Goal: Information Seeking & Learning: Learn about a topic

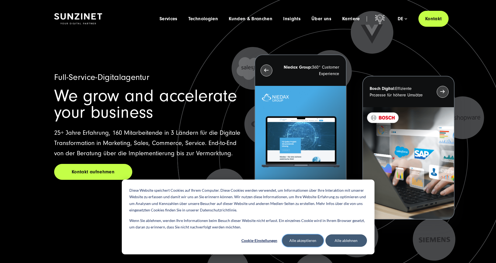
click at [311, 226] on button "Alle akzeptieren" at bounding box center [303, 240] width 42 height 12
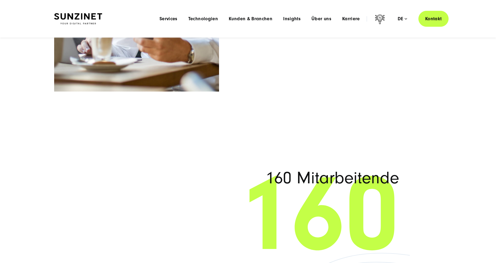
scroll to position [3026, 0]
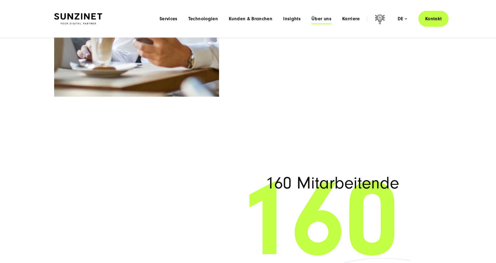
click at [329, 17] on span "Über uns" at bounding box center [322, 18] width 20 height 5
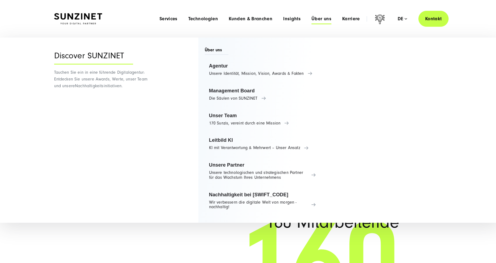
scroll to position [2986, 0]
click at [268, 122] on link "Unser Team 170 Sunzis, vereint durch eine Mission" at bounding box center [263, 119] width 116 height 20
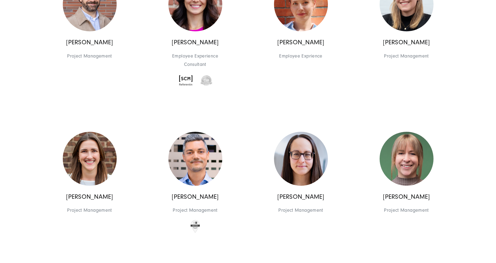
scroll to position [1178, 0]
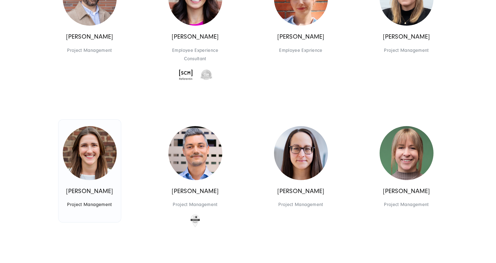
click at [91, 150] on img at bounding box center [90, 153] width 54 height 54
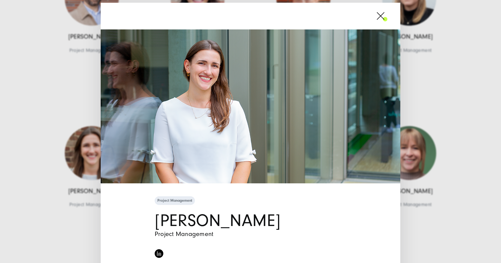
drag, startPoint x: 378, startPoint y: 18, endPoint x: 341, endPoint y: 33, distance: 39.7
click at [387, 19] on span at bounding box center [387, 15] width 0 height 13
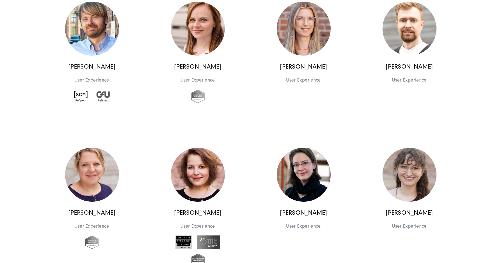
scroll to position [3097, 0]
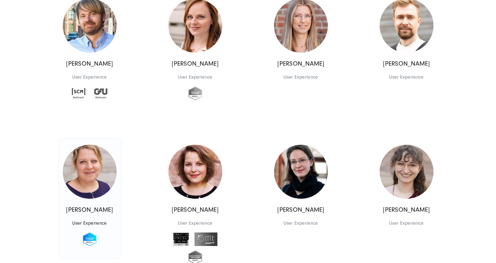
click at [100, 177] on img at bounding box center [90, 172] width 54 height 54
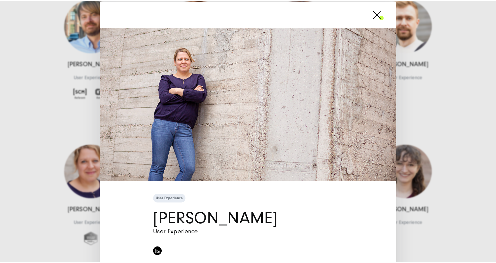
scroll to position [0, 0]
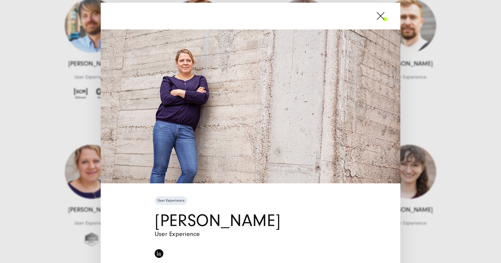
click at [387, 16] on span at bounding box center [387, 15] width 0 height 13
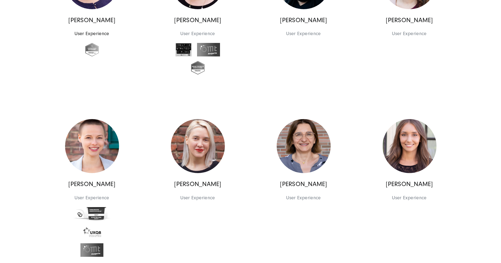
scroll to position [3287, 0]
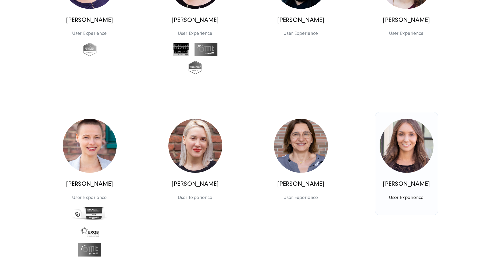
click at [416, 164] on img at bounding box center [407, 146] width 54 height 54
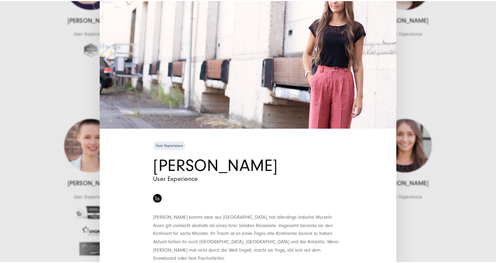
scroll to position [57, 0]
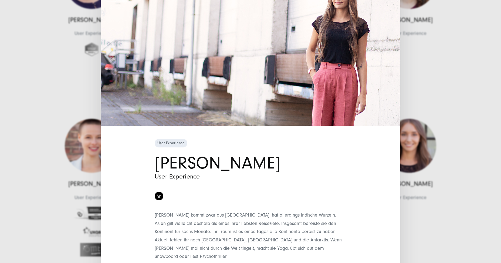
click at [430, 46] on div "User Experience [PERSON_NAME] User Experience" at bounding box center [250, 131] width 501 height 263
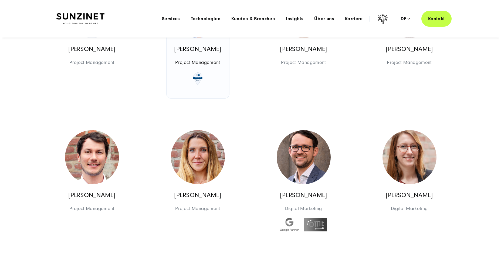
scroll to position [1513, 0]
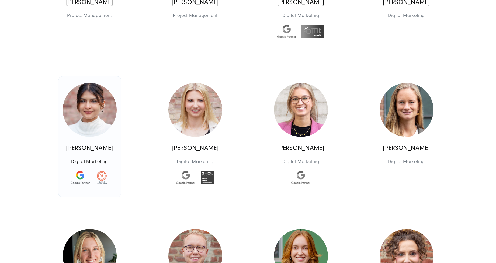
click at [87, 118] on img at bounding box center [90, 110] width 54 height 54
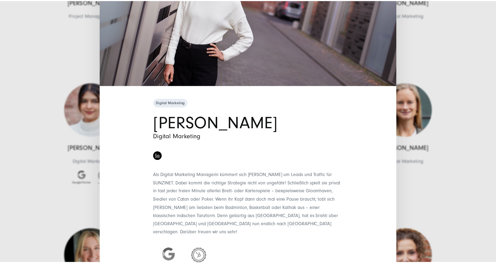
scroll to position [116, 0]
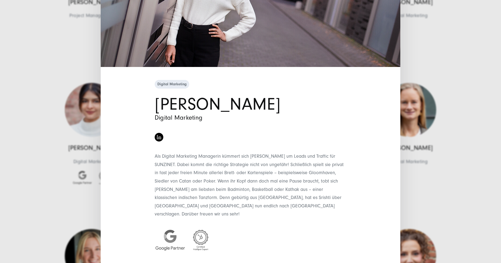
click at [421, 134] on div "Digital Marketing [PERSON_NAME] Digital Marketing" at bounding box center [250, 131] width 501 height 263
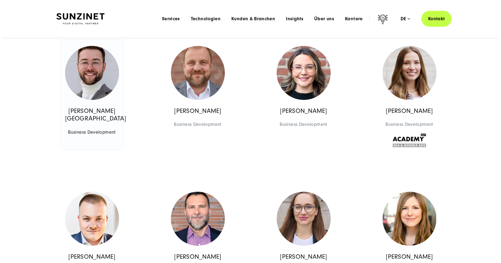
scroll to position [626, 0]
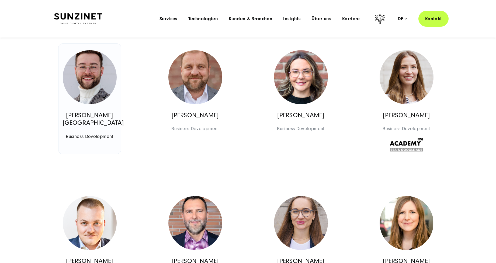
click at [100, 79] on img at bounding box center [90, 77] width 54 height 54
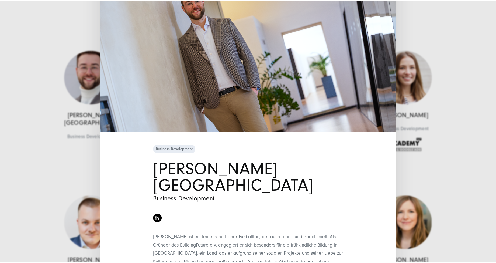
scroll to position [0, 0]
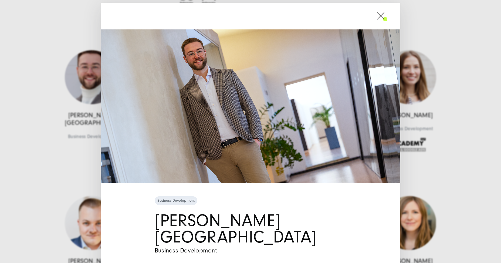
click at [387, 14] on span at bounding box center [387, 15] width 0 height 13
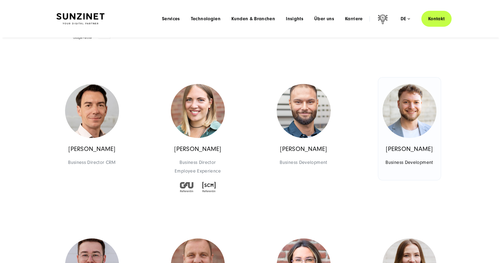
scroll to position [277, 0]
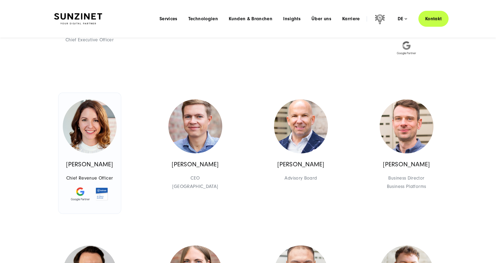
click at [87, 120] on img at bounding box center [90, 126] width 54 height 54
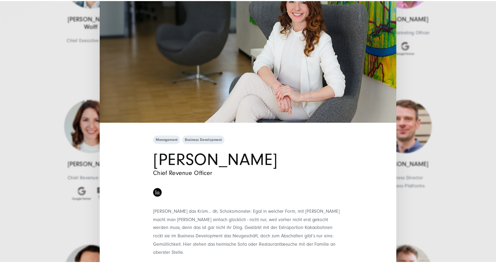
scroll to position [100, 0]
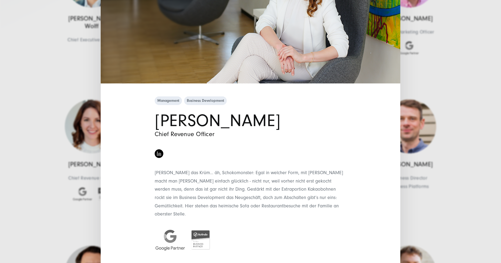
click at [421, 86] on div "Management Business Development [PERSON_NAME] Chief Revenue Officer" at bounding box center [250, 131] width 501 height 263
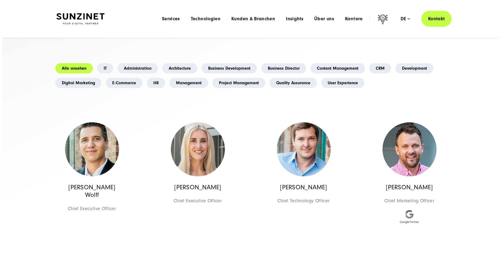
scroll to position [108, 0]
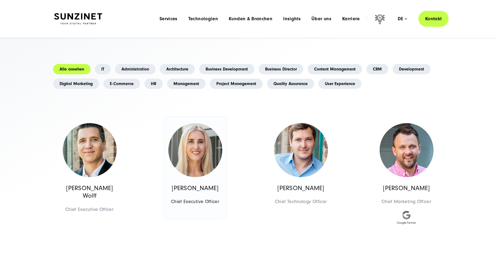
click at [205, 147] on img at bounding box center [196, 150] width 54 height 54
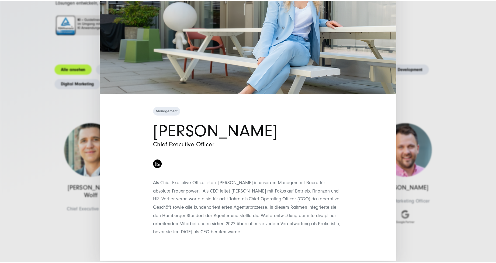
scroll to position [91, 0]
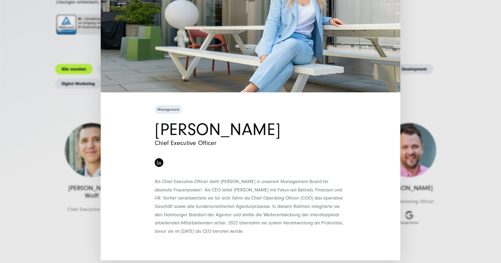
click at [449, 98] on div "Management [PERSON_NAME] Chief Executive Officer" at bounding box center [250, 131] width 501 height 263
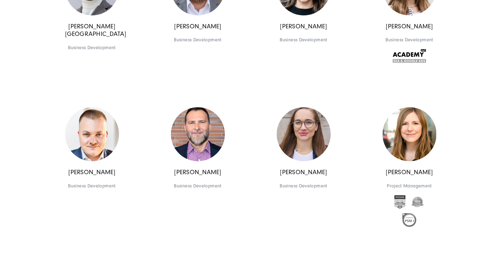
scroll to position [723, 0]
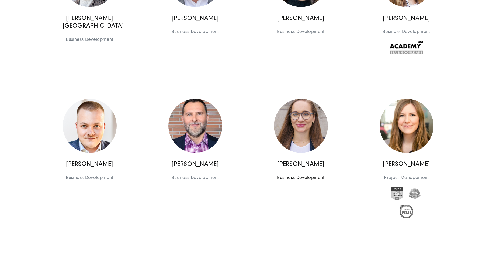
click at [312, 129] on img at bounding box center [301, 126] width 54 height 54
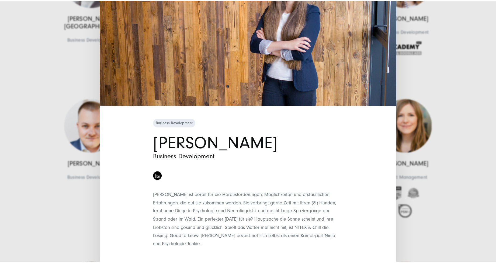
scroll to position [83, 0]
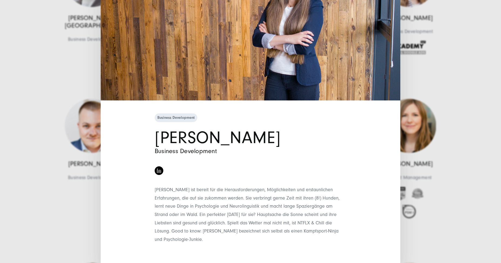
click at [451, 90] on div "Business Development [PERSON_NAME] Business Development" at bounding box center [250, 131] width 501 height 263
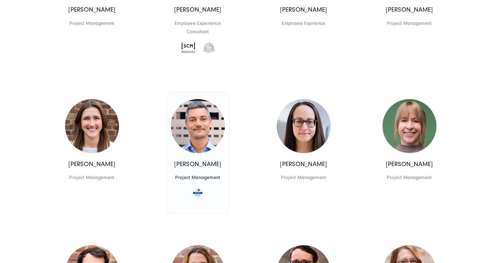
scroll to position [1248, 0]
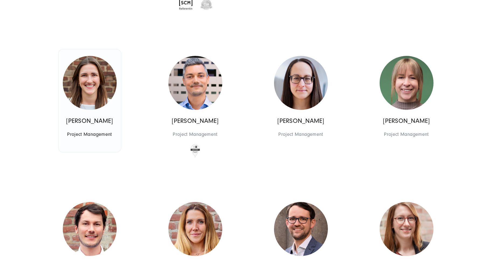
click at [105, 78] on img at bounding box center [90, 83] width 54 height 54
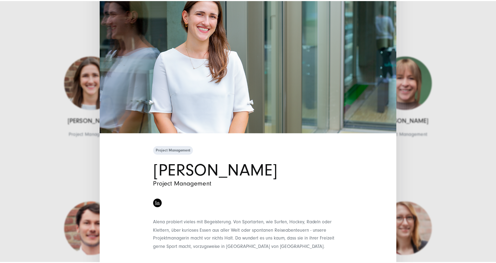
scroll to position [66, 0]
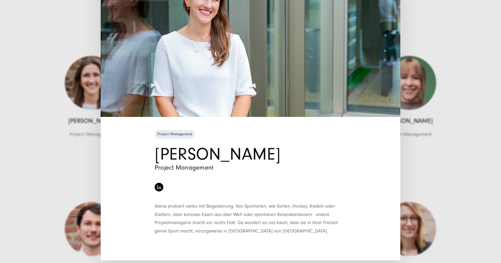
click at [75, 85] on div "Project Management [PERSON_NAME] Project Management" at bounding box center [250, 131] width 501 height 263
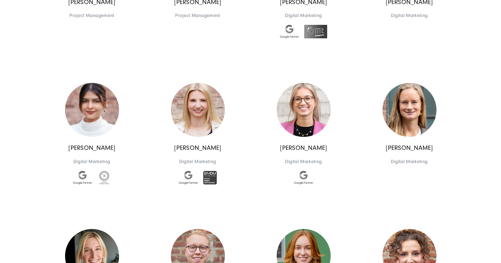
scroll to position [1516, 0]
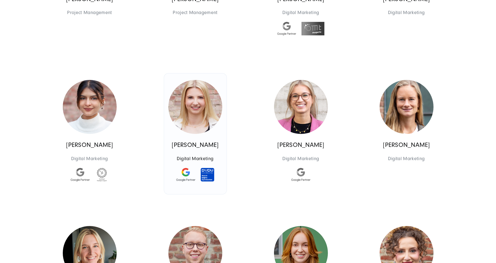
click at [211, 102] on img at bounding box center [196, 107] width 54 height 54
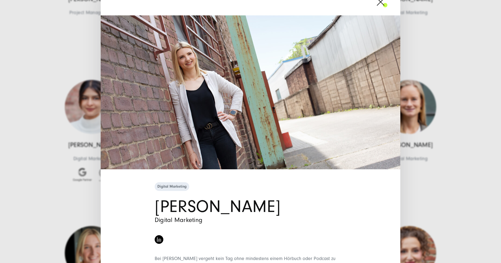
scroll to position [0, 0]
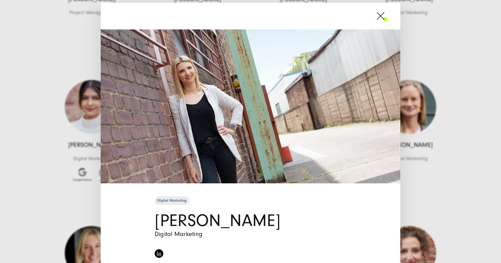
click at [429, 57] on div "Digital Marketing [PERSON_NAME] Digital Marketing" at bounding box center [250, 131] width 501 height 263
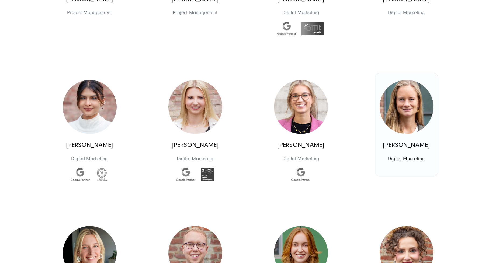
click at [419, 100] on img at bounding box center [407, 107] width 54 height 54
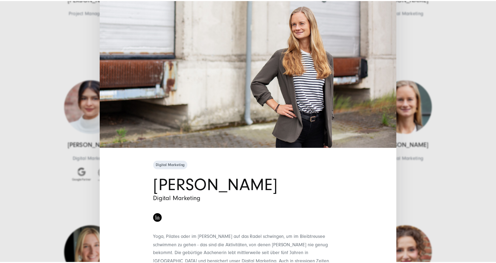
scroll to position [83, 0]
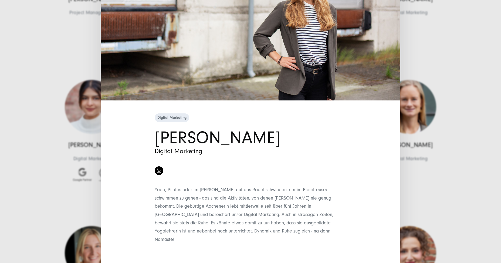
click at [462, 95] on div "Digital Marketing [PERSON_NAME] Digital Marketing" at bounding box center [250, 131] width 501 height 263
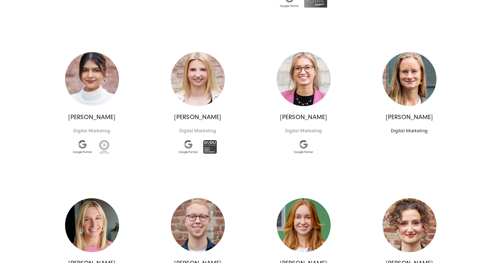
scroll to position [1688, 0]
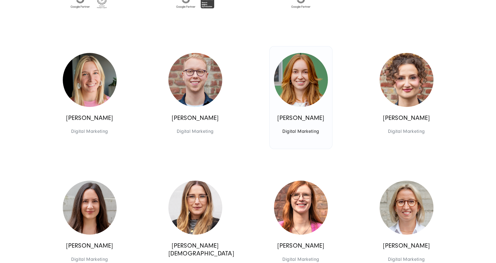
click at [302, 75] on img at bounding box center [301, 80] width 54 height 54
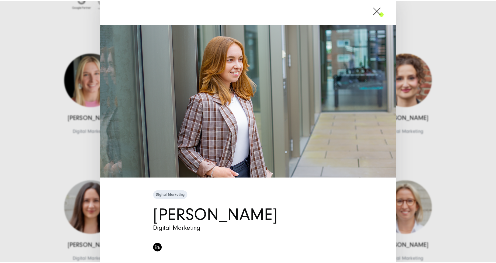
scroll to position [0, 0]
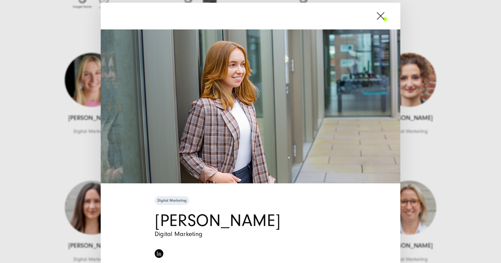
click at [387, 14] on span at bounding box center [387, 15] width 0 height 13
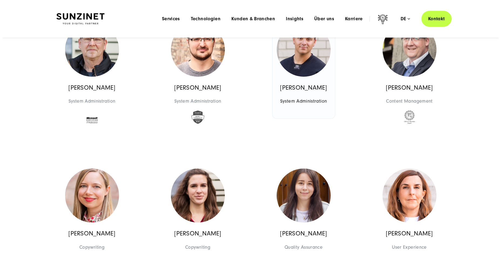
scroll to position [2795, 0]
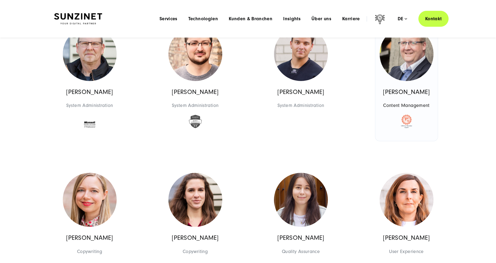
click at [398, 72] on img at bounding box center [407, 54] width 54 height 54
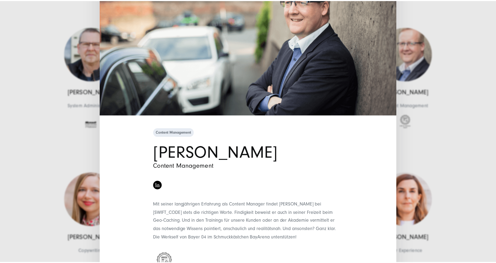
scroll to position [76, 0]
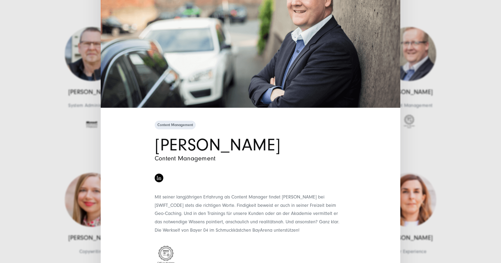
click at [437, 121] on div "Content Management [PERSON_NAME] Content Management" at bounding box center [250, 131] width 501 height 263
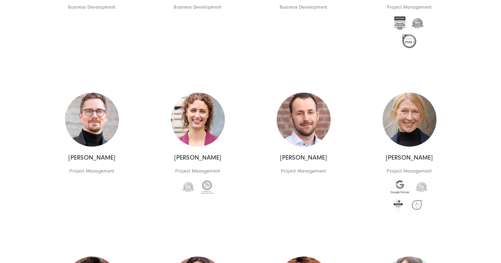
scroll to position [895, 0]
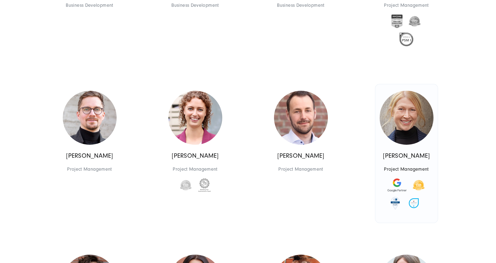
click at [413, 121] on img at bounding box center [407, 118] width 54 height 54
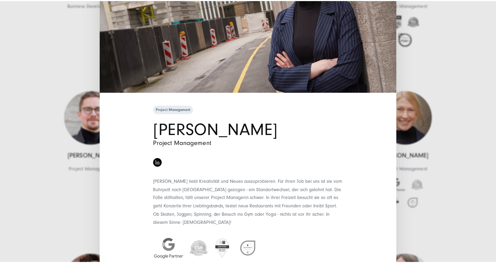
scroll to position [100, 0]
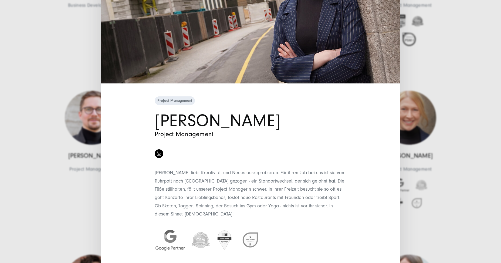
click at [458, 101] on div "Project Management [PERSON_NAME] Project Management" at bounding box center [250, 131] width 501 height 263
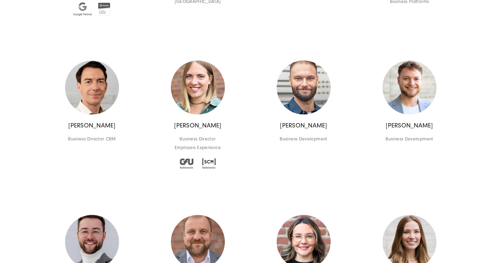
scroll to position [463, 0]
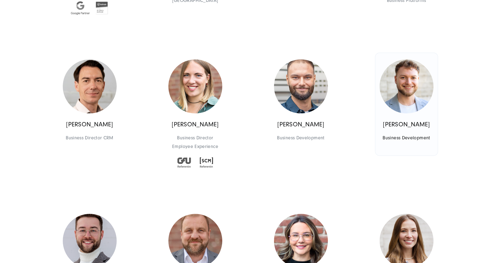
click at [417, 87] on img at bounding box center [407, 86] width 54 height 54
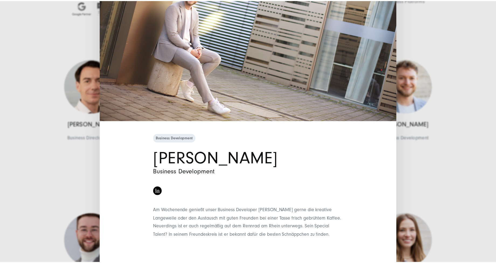
scroll to position [60, 0]
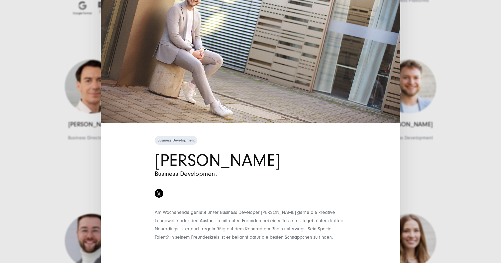
drag, startPoint x: 407, startPoint y: 51, endPoint x: 400, endPoint y: 50, distance: 6.9
click at [406, 51] on div "Business Development [PERSON_NAME] Business Development" at bounding box center [250, 131] width 501 height 263
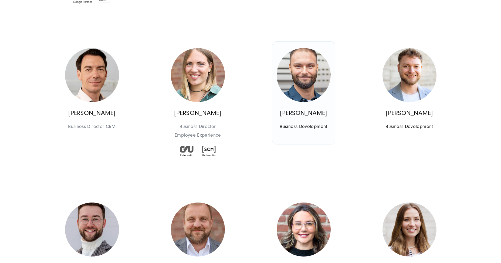
scroll to position [570, 0]
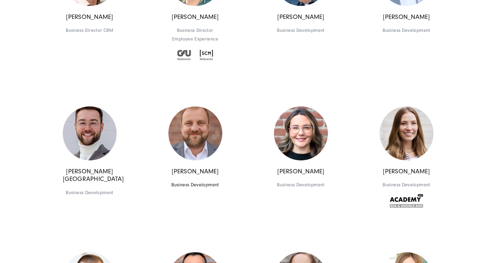
click at [196, 131] on img at bounding box center [196, 133] width 54 height 54
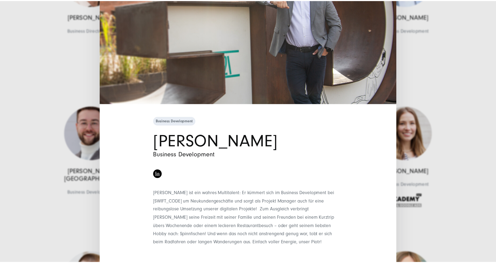
scroll to position [83, 0]
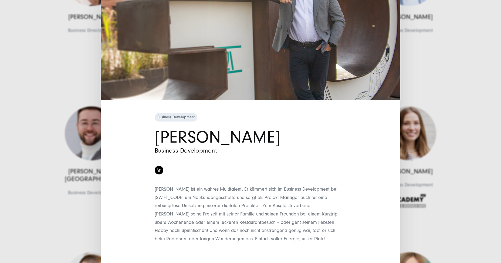
click at [427, 107] on div "Business Development [PERSON_NAME] Business Development" at bounding box center [250, 131] width 501 height 263
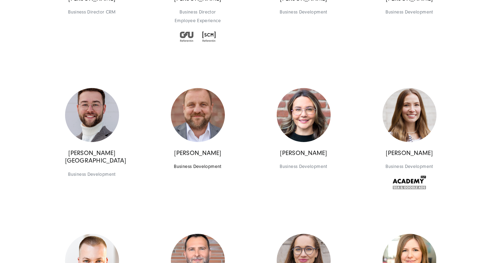
scroll to position [589, 0]
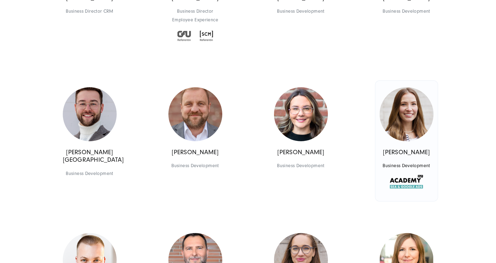
click at [407, 110] on img at bounding box center [407, 114] width 54 height 54
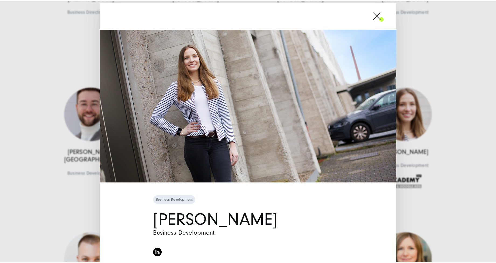
scroll to position [0, 0]
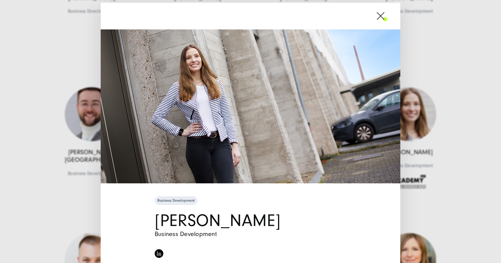
click at [387, 19] on span at bounding box center [387, 15] width 0 height 13
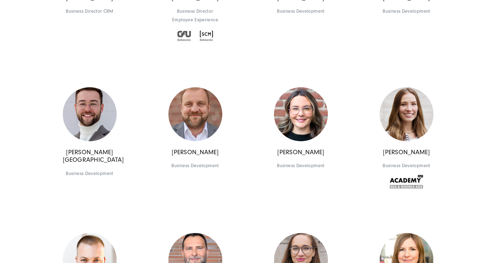
drag, startPoint x: 432, startPoint y: 47, endPoint x: 429, endPoint y: 49, distance: 3.1
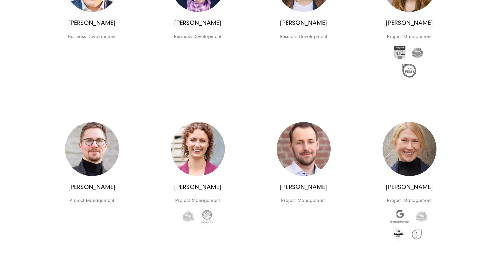
scroll to position [931, 0]
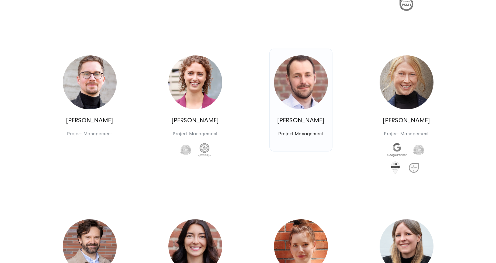
click at [280, 102] on link "[PERSON_NAME] Project Management Project Management" at bounding box center [301, 100] width 63 height 102
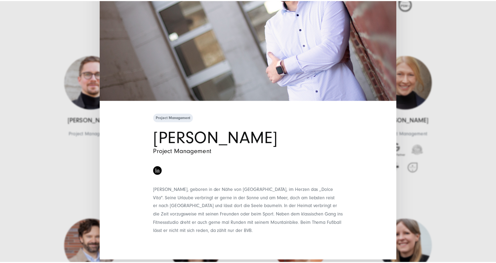
scroll to position [83, 0]
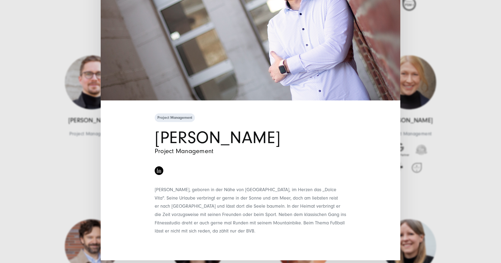
click at [433, 142] on div "Project Management [PERSON_NAME] Project Management" at bounding box center [250, 131] width 501 height 263
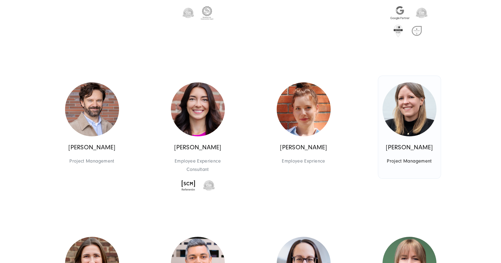
scroll to position [1069, 0]
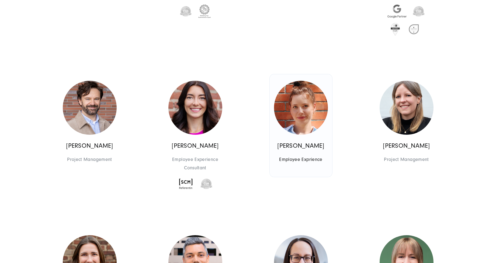
click at [321, 119] on img at bounding box center [301, 108] width 54 height 54
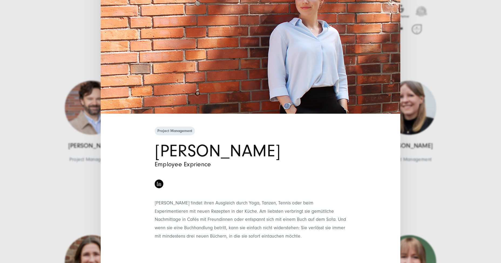
scroll to position [74, 0]
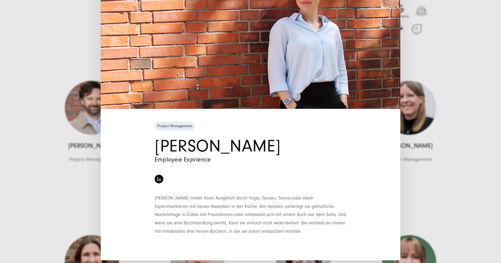
click at [451, 127] on div "Project Management [PERSON_NAME] Employee Exprience" at bounding box center [250, 131] width 501 height 263
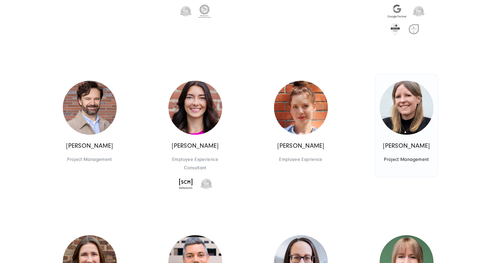
click at [423, 119] on img at bounding box center [407, 108] width 54 height 54
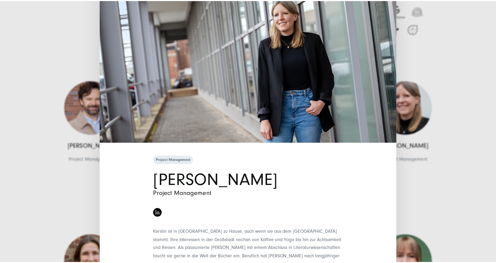
scroll to position [0, 0]
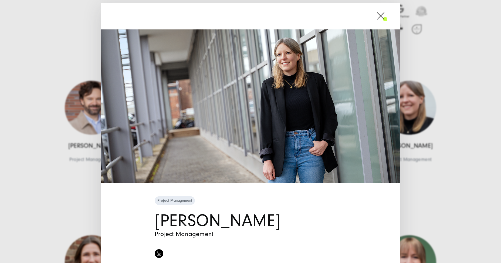
click at [419, 118] on div "Project Management [PERSON_NAME] Project Management" at bounding box center [250, 131] width 501 height 263
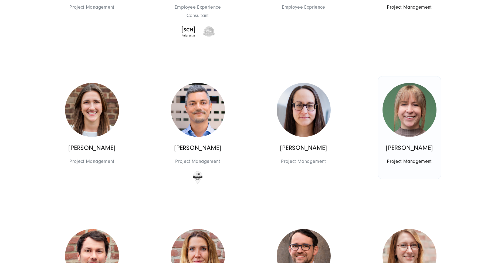
scroll to position [1229, 0]
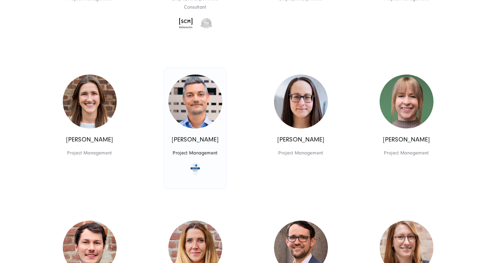
click at [197, 95] on img at bounding box center [196, 101] width 54 height 54
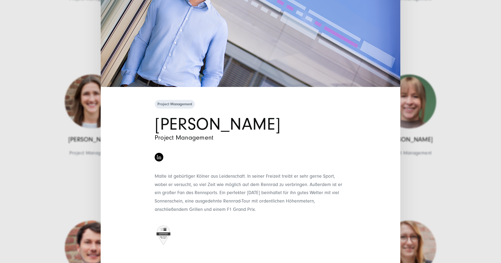
scroll to position [100, 0]
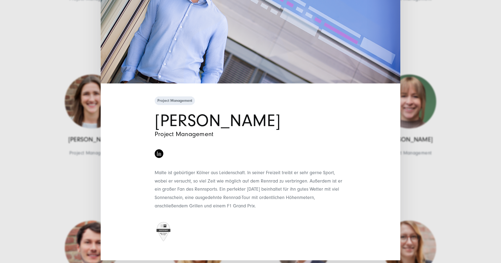
click at [442, 71] on div "Project Management [PERSON_NAME] Project Management" at bounding box center [250, 131] width 501 height 263
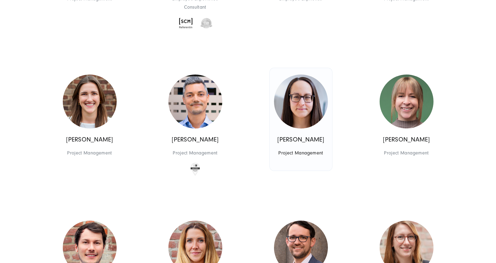
click at [311, 103] on img at bounding box center [301, 101] width 54 height 54
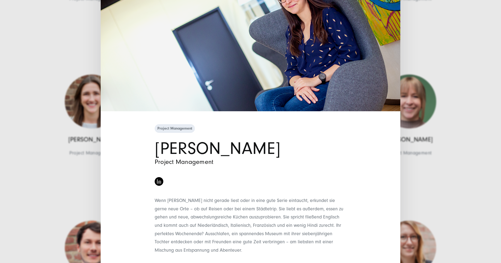
scroll to position [0, 0]
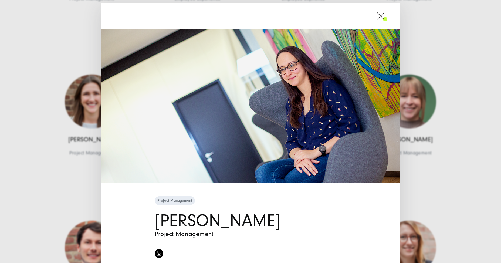
click at [387, 14] on span at bounding box center [387, 15] width 0 height 13
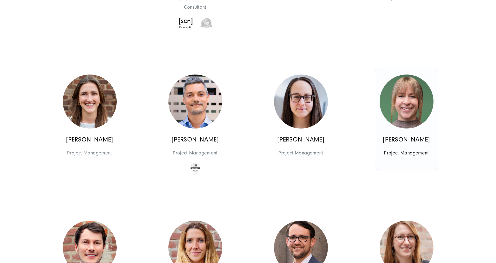
click at [411, 98] on img at bounding box center [407, 101] width 54 height 54
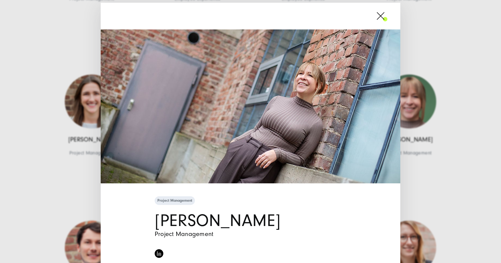
drag, startPoint x: 378, startPoint y: 15, endPoint x: 293, endPoint y: 78, distance: 106.2
click at [387, 15] on span at bounding box center [387, 15] width 0 height 13
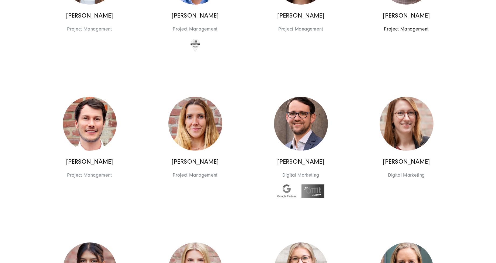
scroll to position [1476, 0]
